Goal: Transaction & Acquisition: Purchase product/service

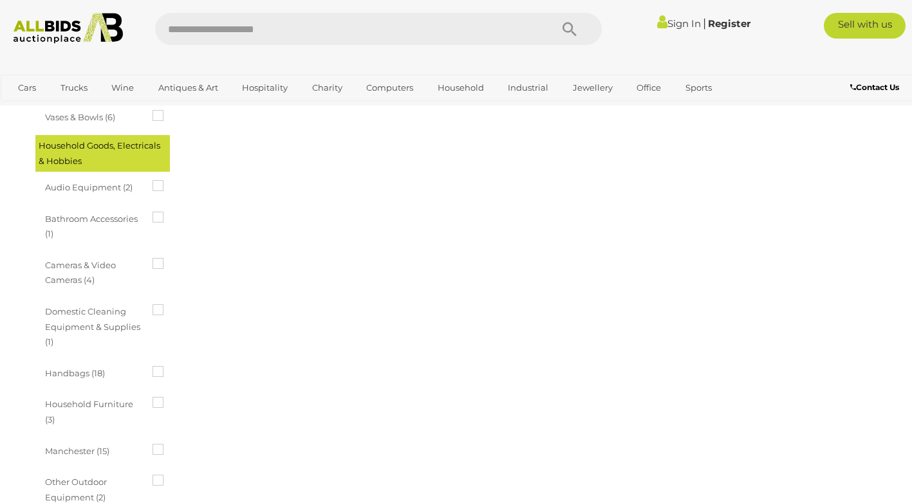
scroll to position [515, 0]
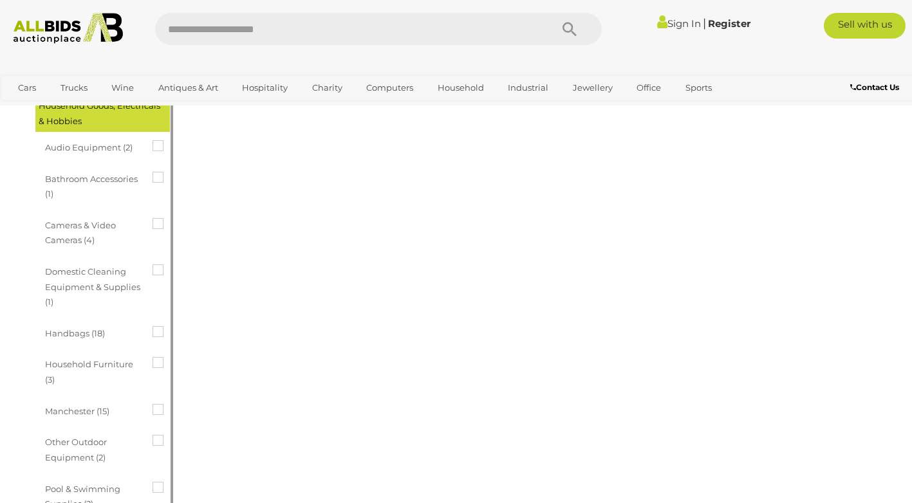
click at [153, 326] on icon at bounding box center [153, 326] width 0 height 0
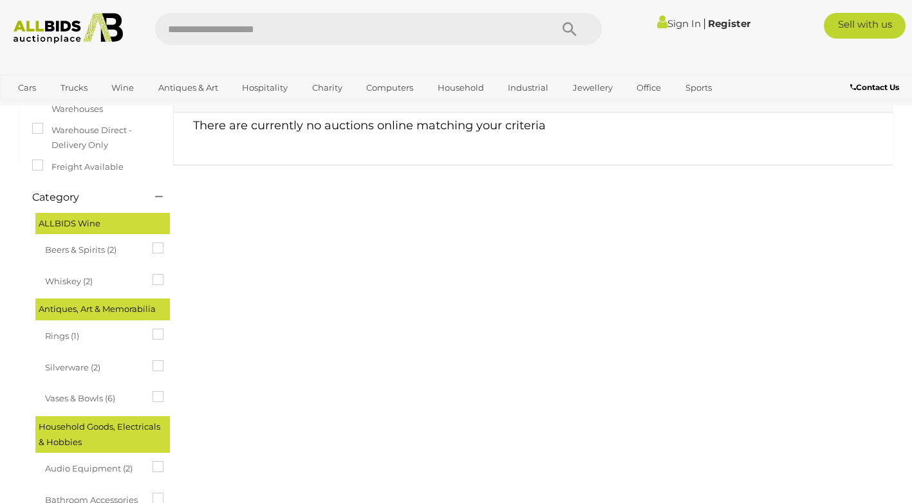
scroll to position [193, 0]
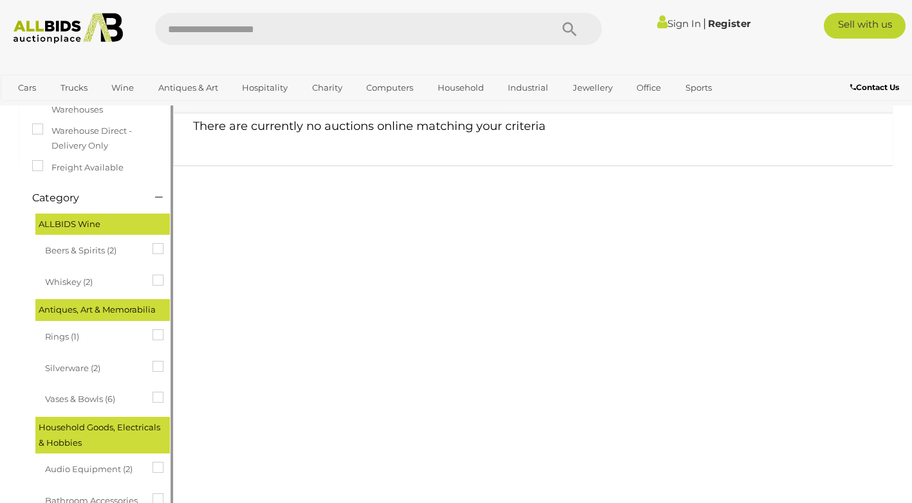
click at [153, 330] on icon at bounding box center [153, 330] width 0 height 0
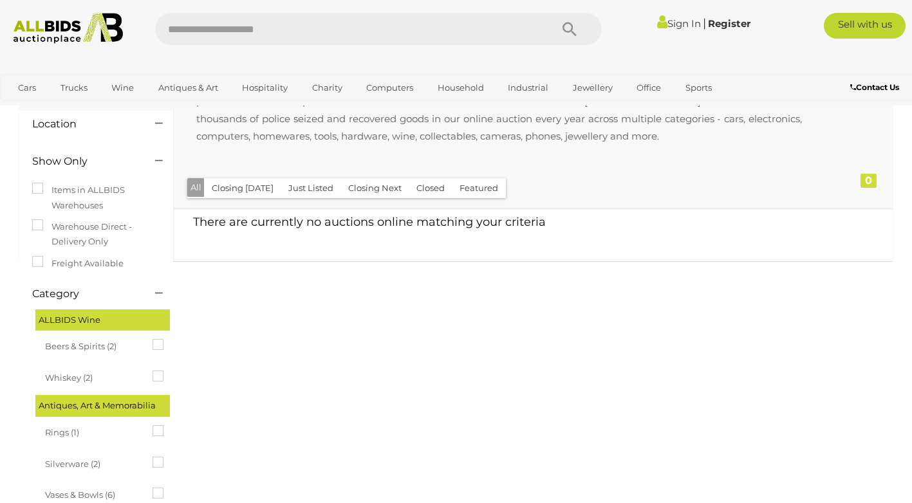
scroll to position [129, 0]
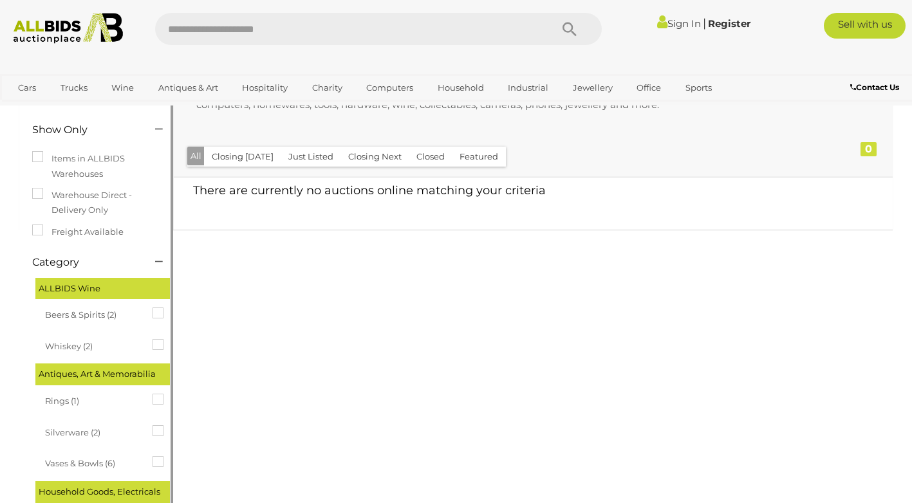
click at [60, 402] on span "Rings (1)" at bounding box center [93, 400] width 97 height 18
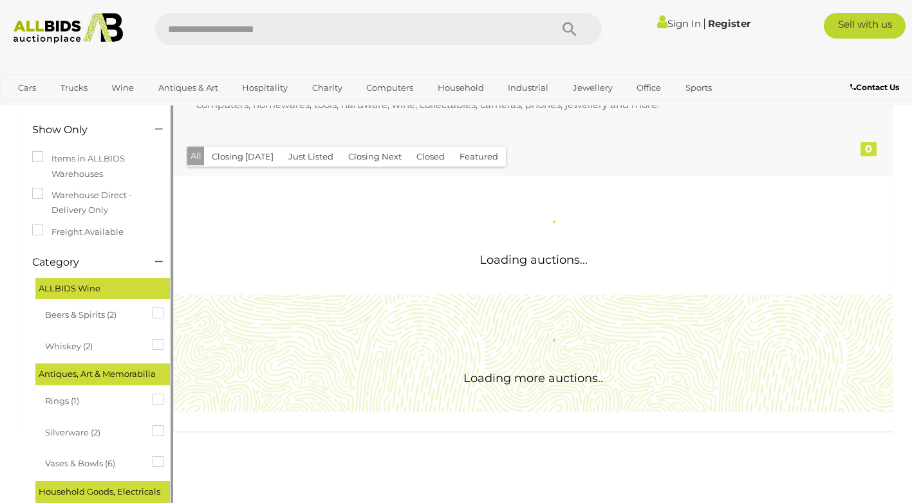
scroll to position [0, 0]
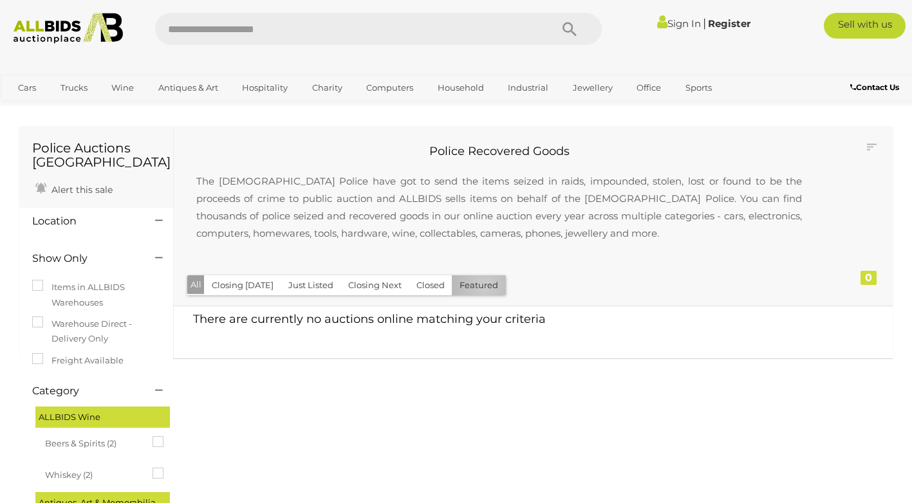
click at [480, 286] on button "Featured" at bounding box center [479, 285] width 54 height 20
click at [230, 288] on button "Closing [DATE]" at bounding box center [251, 285] width 77 height 20
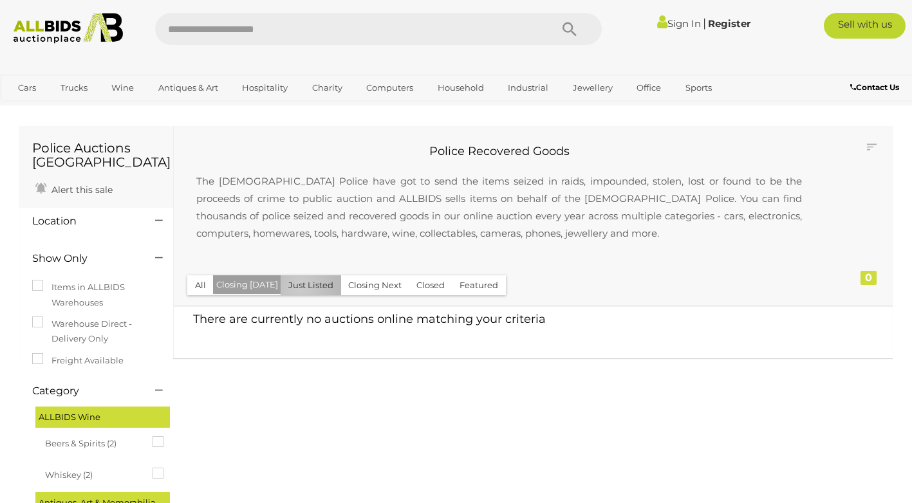
click at [295, 287] on button "Just Listed" at bounding box center [311, 285] width 61 height 20
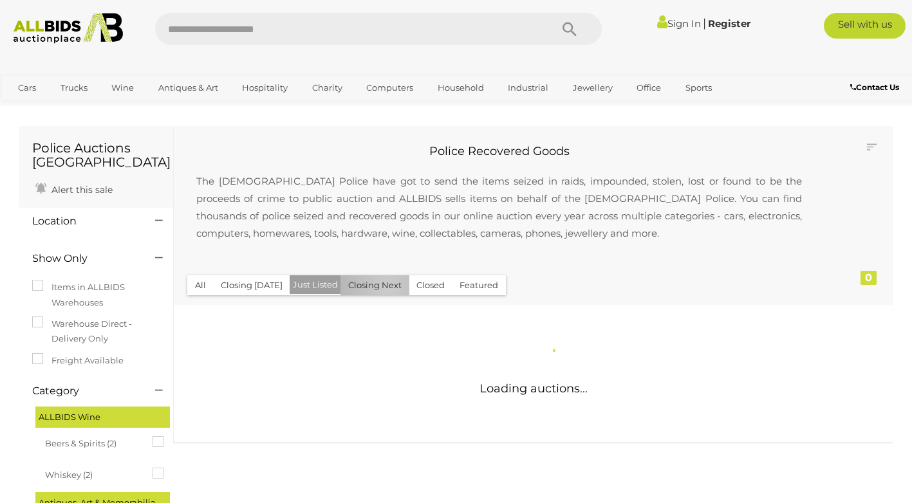
click at [384, 288] on button "Closing Next" at bounding box center [374, 285] width 69 height 20
